Goal: Information Seeking & Learning: Find specific page/section

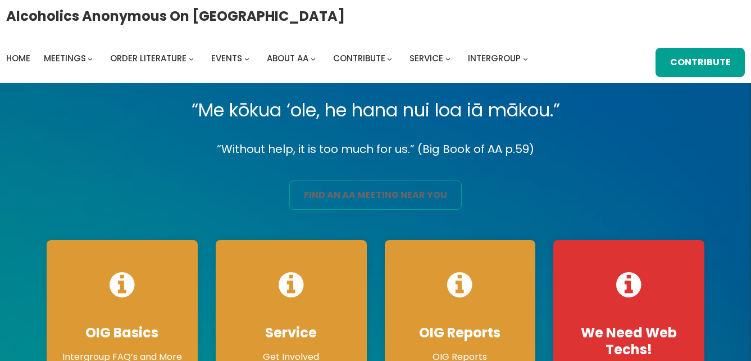
click at [325, 195] on link "find an aa meeting near you" at bounding box center [375, 194] width 172 height 29
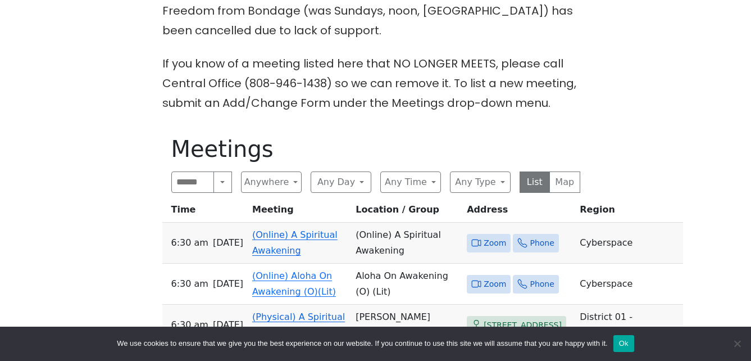
scroll to position [393, 0]
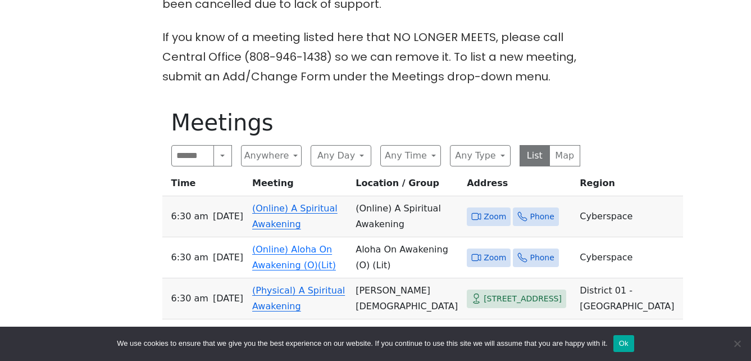
click at [327, 213] on link "(Online) A Spiritual Awakening" at bounding box center [294, 216] width 85 height 26
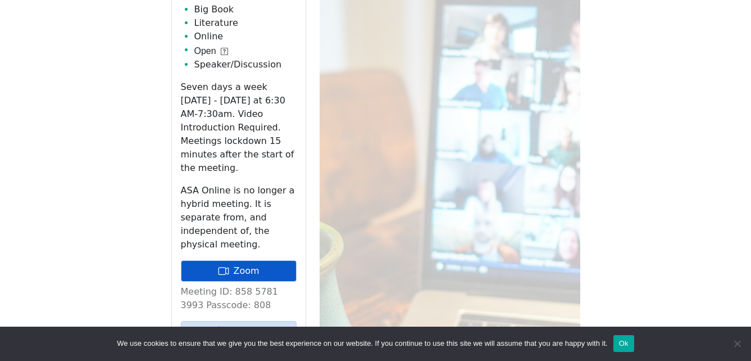
scroll to position [662, 0]
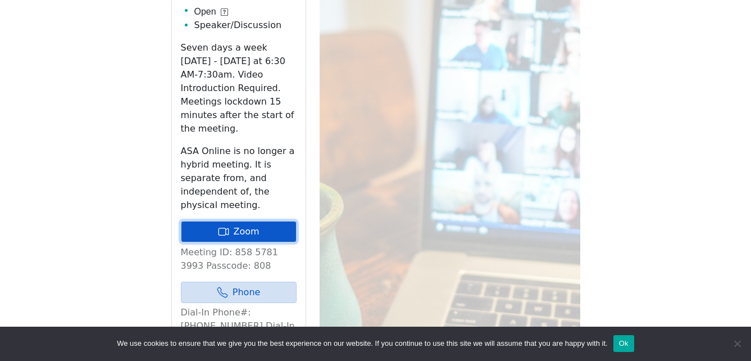
click at [257, 221] on link "Zoom" at bounding box center [239, 231] width 116 height 21
